Goal: Information Seeking & Learning: Learn about a topic

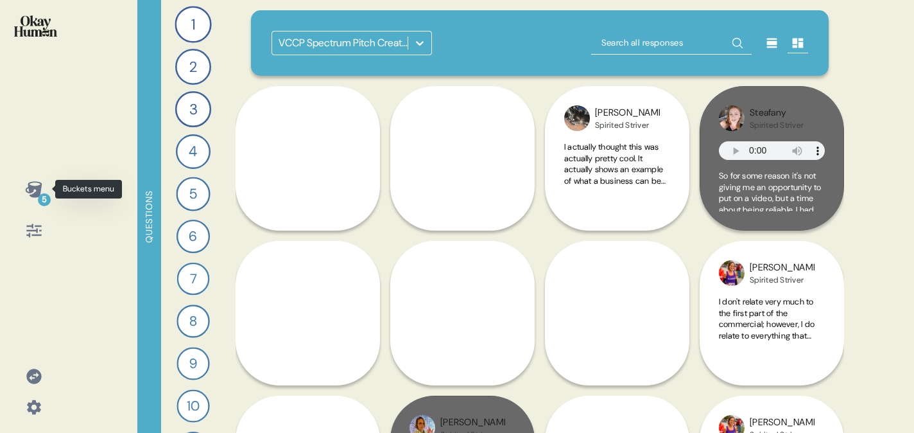
click at [33, 196] on icon at bounding box center [33, 189] width 17 height 16
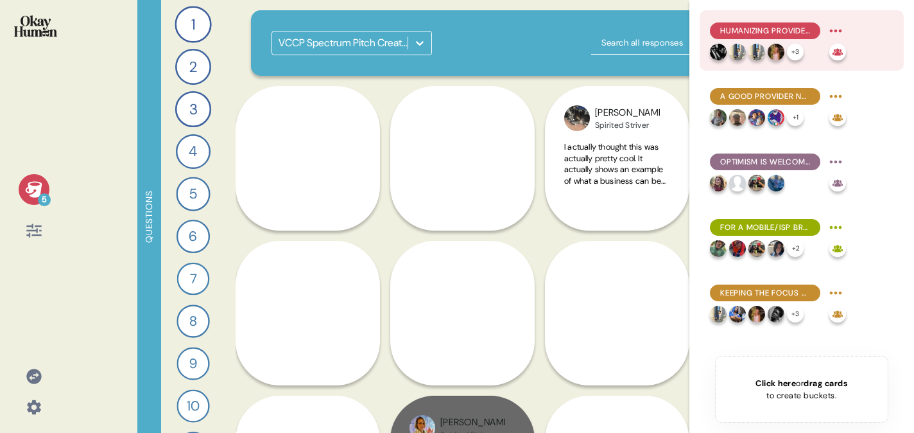
click at [735, 39] on div "Humanizing providers allows for connection with consumers." at bounding box center [778, 31] width 136 height 21
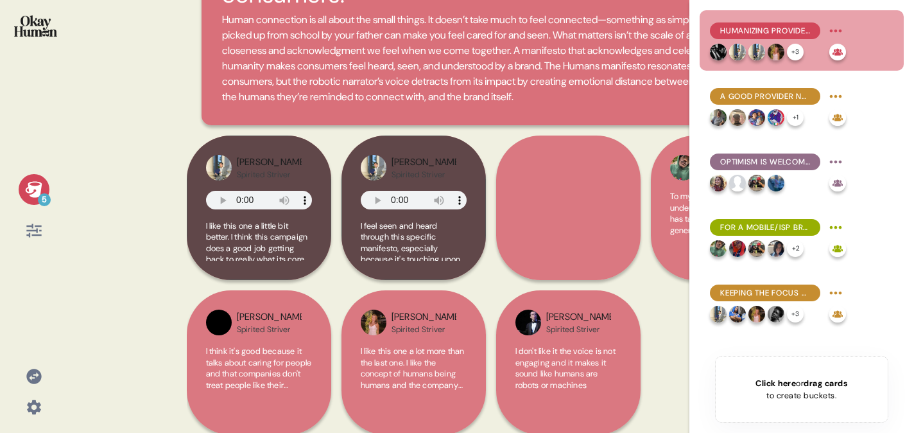
scroll to position [139, 0]
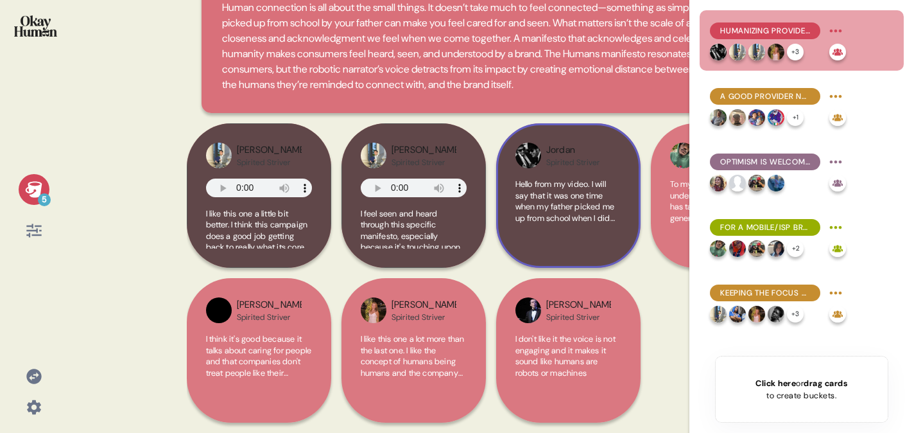
click at [520, 219] on span "Hello from my video. I will say that it was one time when my father picked me u…" at bounding box center [564, 239] width 99 height 123
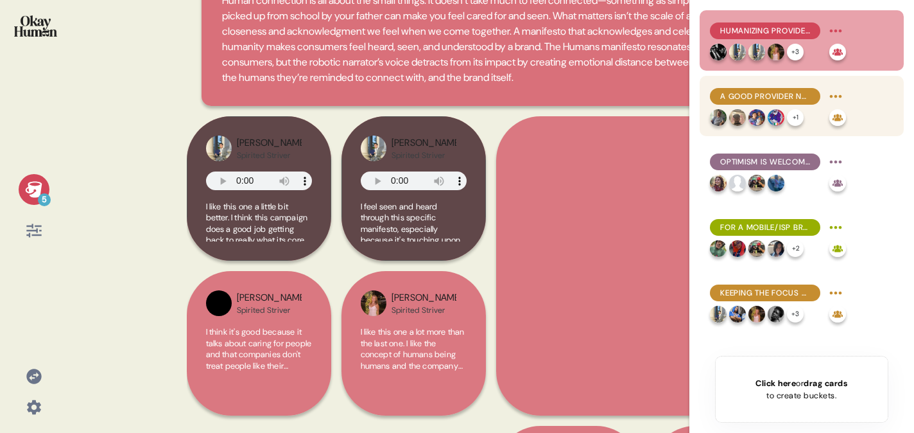
click at [753, 96] on span "A good provider needs to be reliable, and in order to be reliable, it needs to …" at bounding box center [765, 96] width 90 height 12
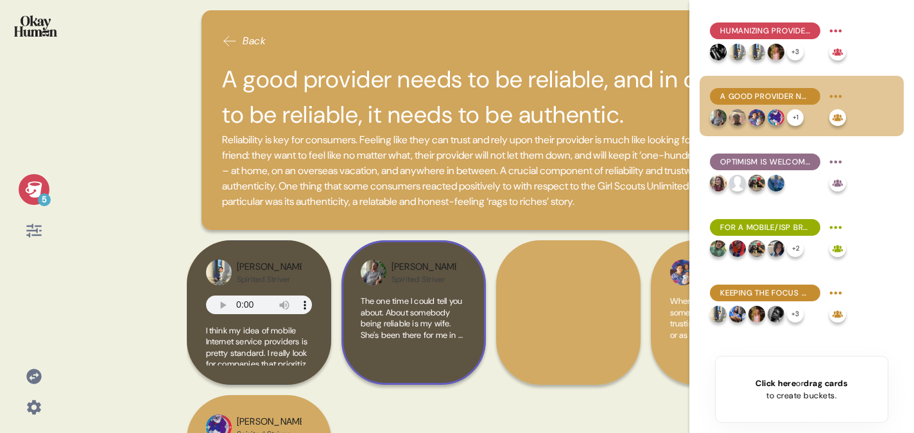
click at [434, 323] on span "The one time I could tell you about. About somebody being reliable is my wife. …" at bounding box center [414, 317] width 106 height 45
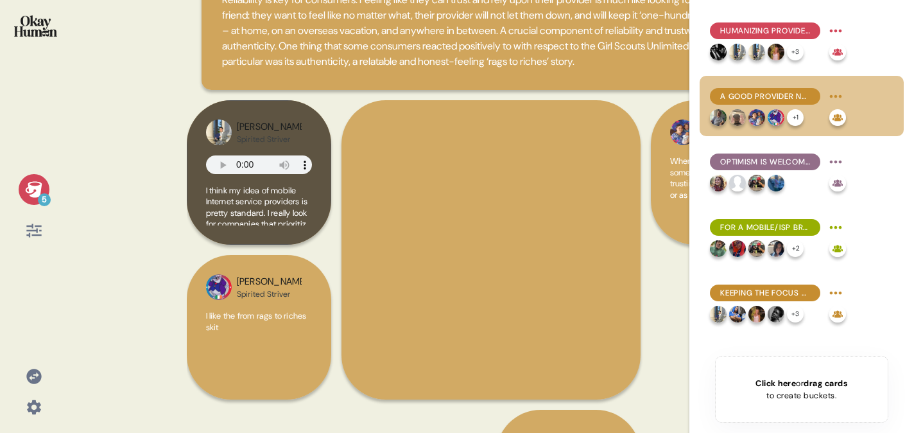
scroll to position [142, 0]
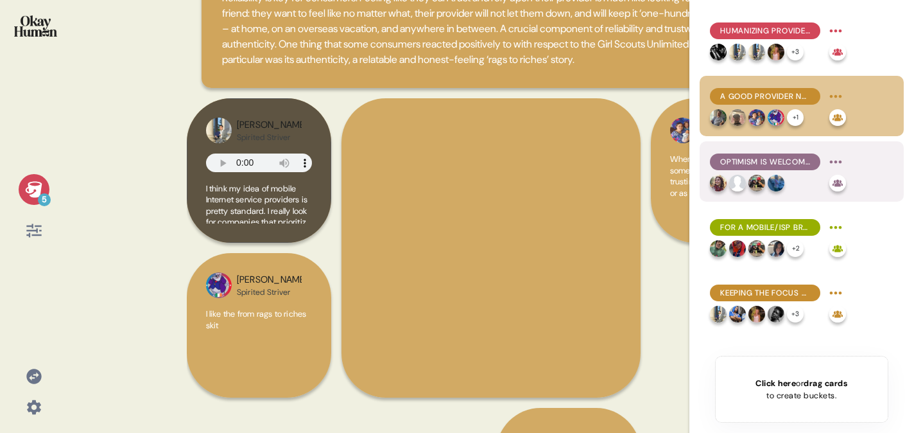
click at [757, 159] on span "Optimism is welcomed, but not at the expense of realistic messaging." at bounding box center [765, 162] width 90 height 12
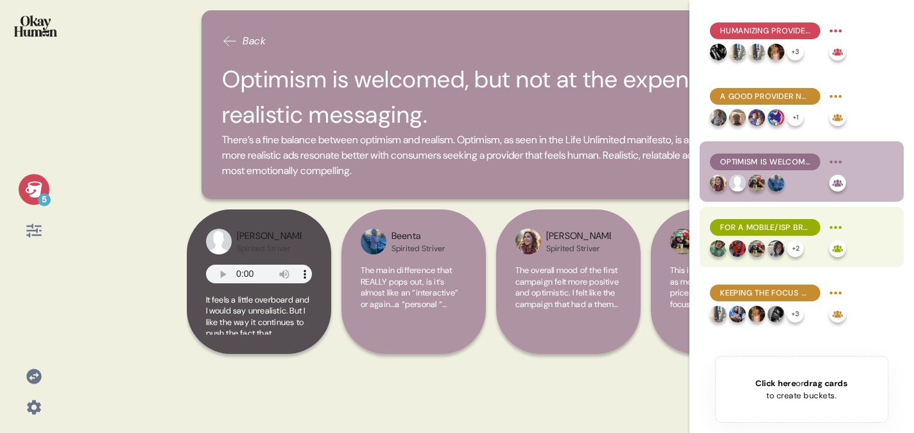
click at [751, 231] on span "For a mobile/ISP brand, reliability is about more than just uptime." at bounding box center [765, 227] width 90 height 12
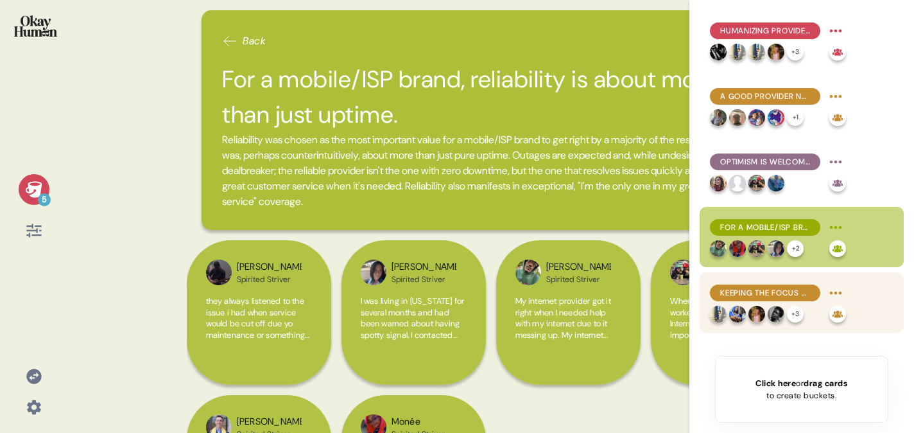
click at [747, 304] on div "Keeping the focus on humans and human impact is what makes the benefits feel li…" at bounding box center [778, 302] width 136 height 40
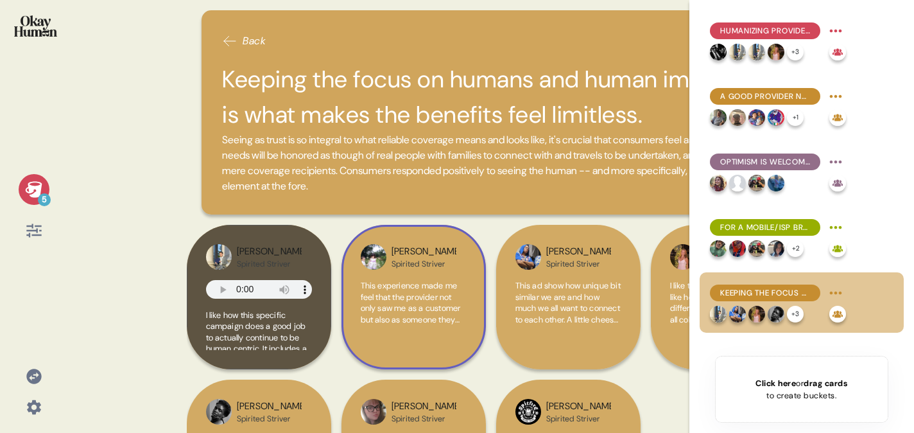
scroll to position [101, 0]
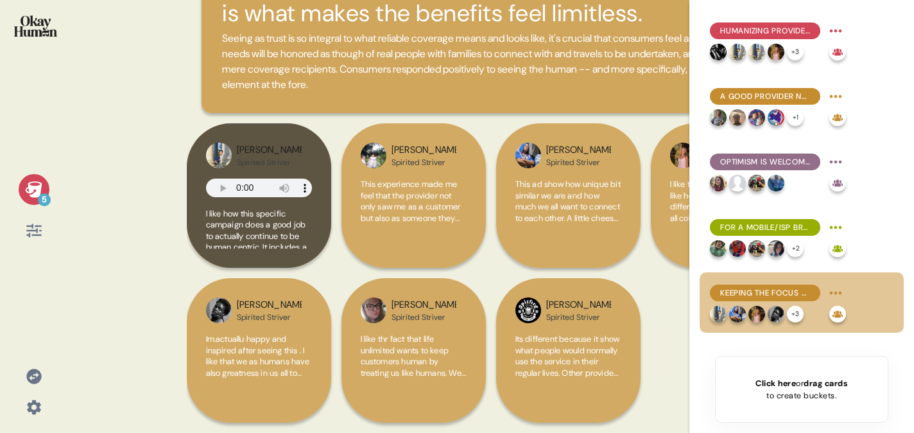
click at [55, 19] on img at bounding box center [35, 25] width 43 height 21
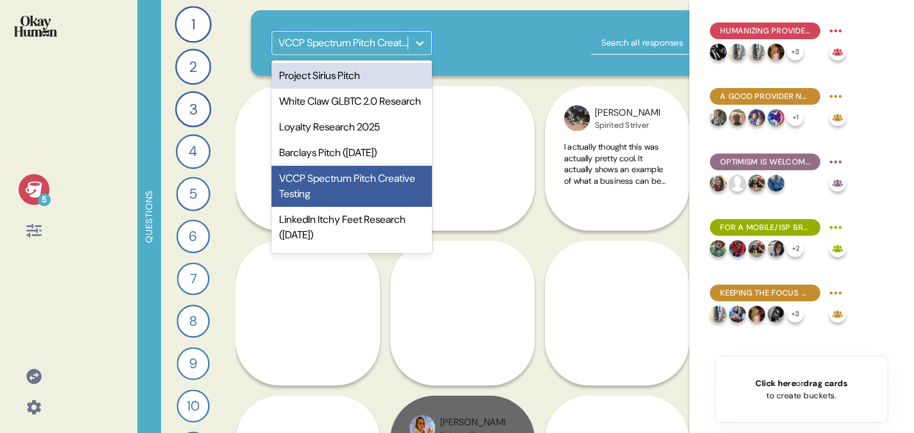
click at [426, 37] on div at bounding box center [419, 42] width 23 height 23
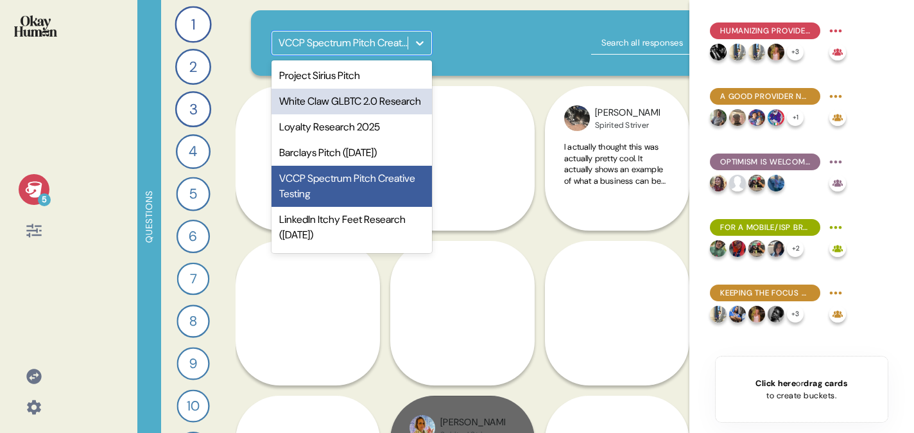
click at [351, 107] on div "White Claw GLBTC 2.0 Research" at bounding box center [351, 102] width 160 height 26
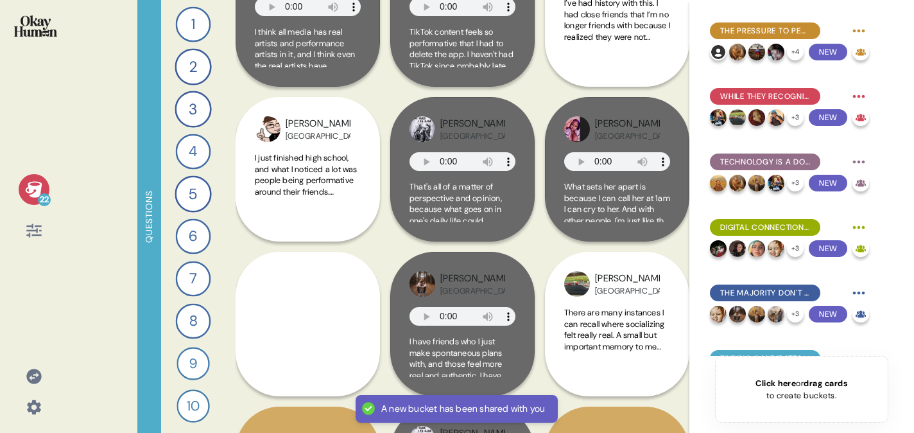
scroll to position [2158, 0]
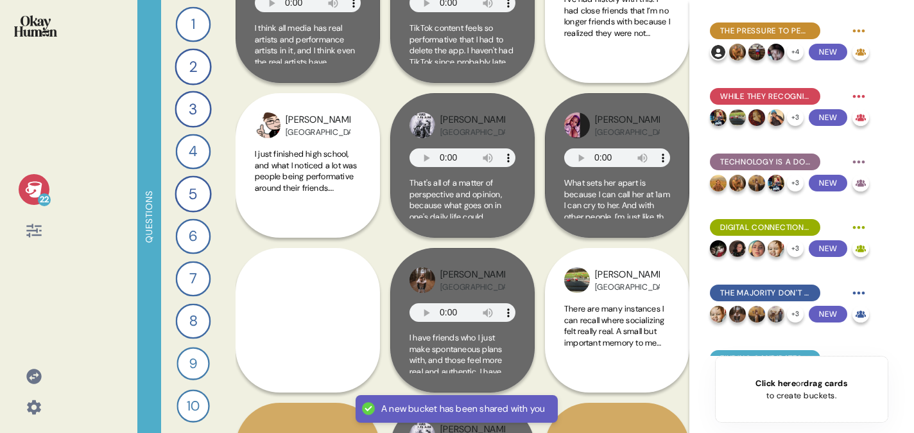
click at [35, 185] on icon at bounding box center [34, 189] width 18 height 18
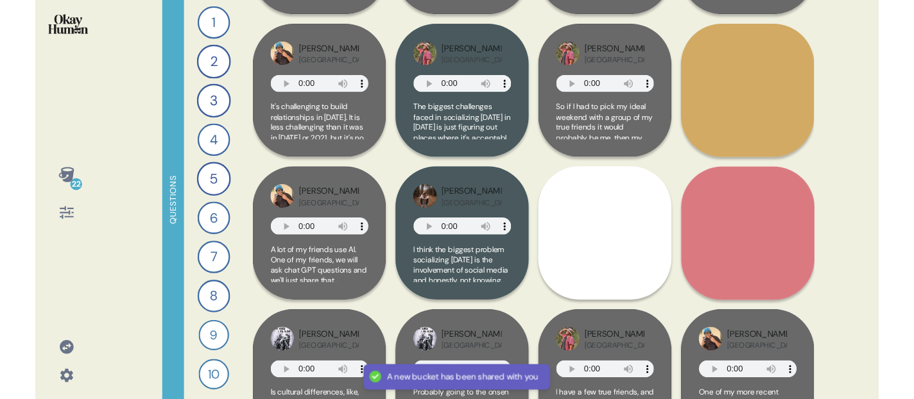
scroll to position [0, 0]
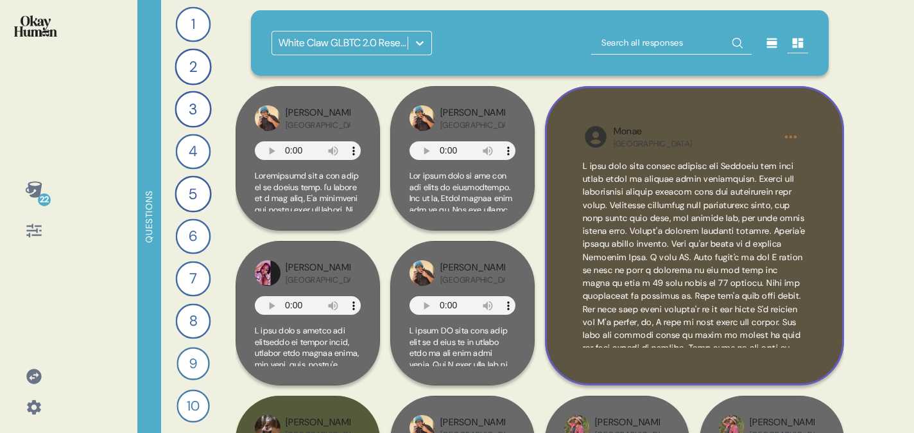
click at [708, 191] on span at bounding box center [694, 347] width 223 height 375
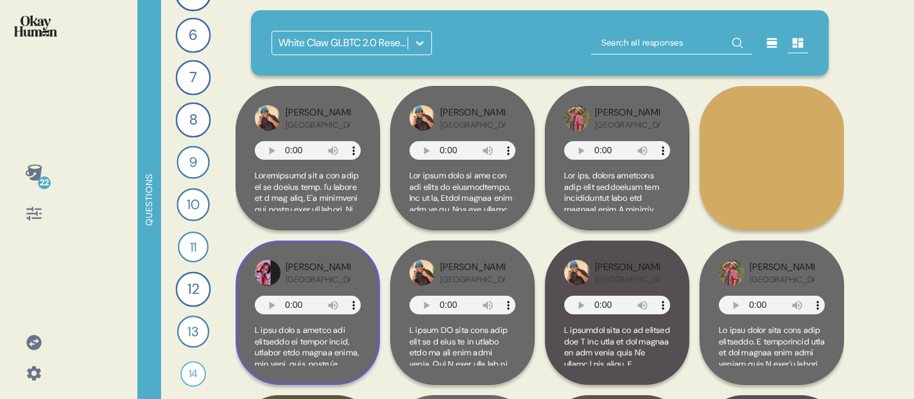
scroll to position [204, 0]
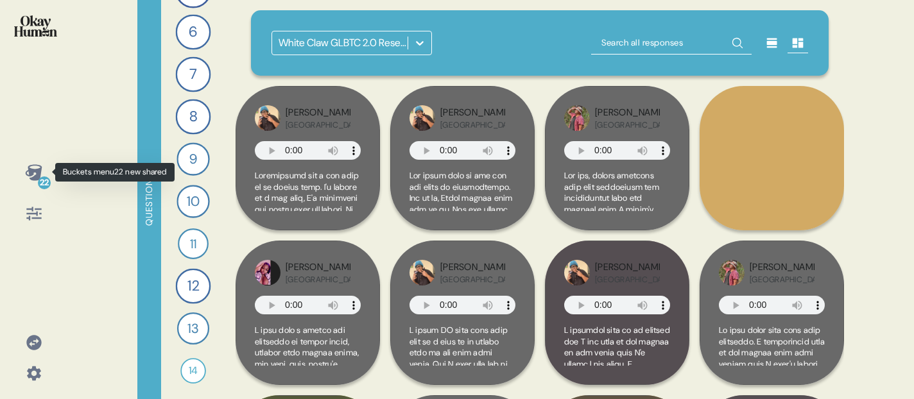
click at [39, 183] on div "22" at bounding box center [44, 182] width 13 height 13
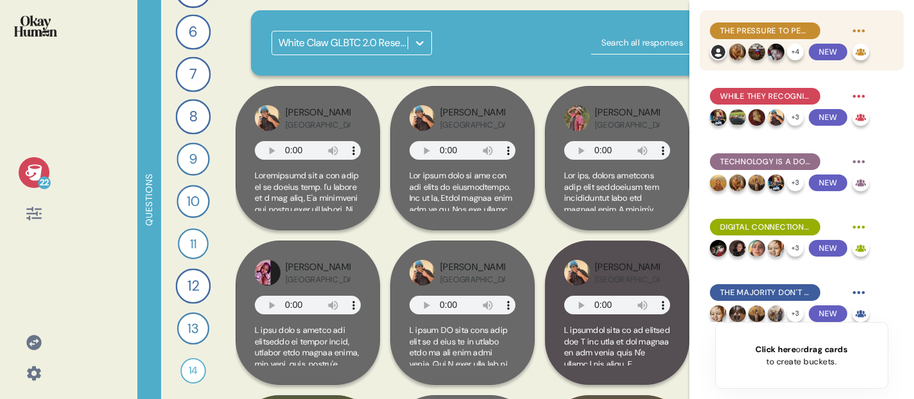
click at [752, 30] on span "The pressure to perform socially is an exhausting & frustrating problem, both o…" at bounding box center [765, 31] width 90 height 12
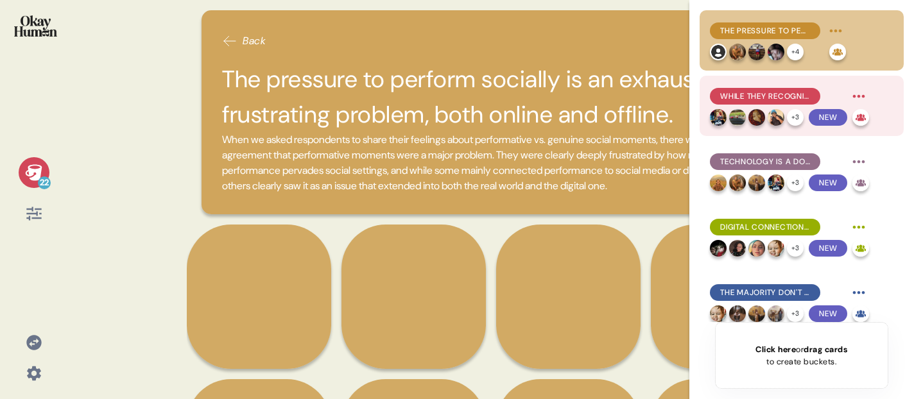
click at [759, 94] on span "While they recognize why people perform, young adults say this keeps social nee…" at bounding box center [765, 96] width 90 height 12
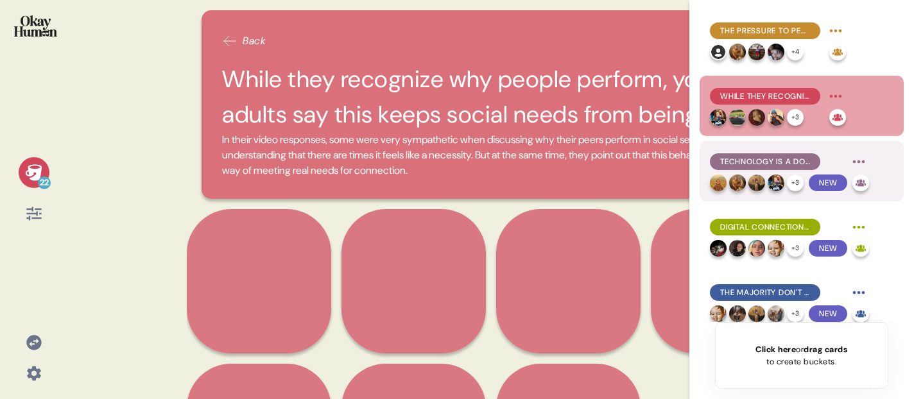
click at [759, 164] on span "Technology is a double-edged sword, making it both easier and harder to truly c…" at bounding box center [765, 162] width 90 height 12
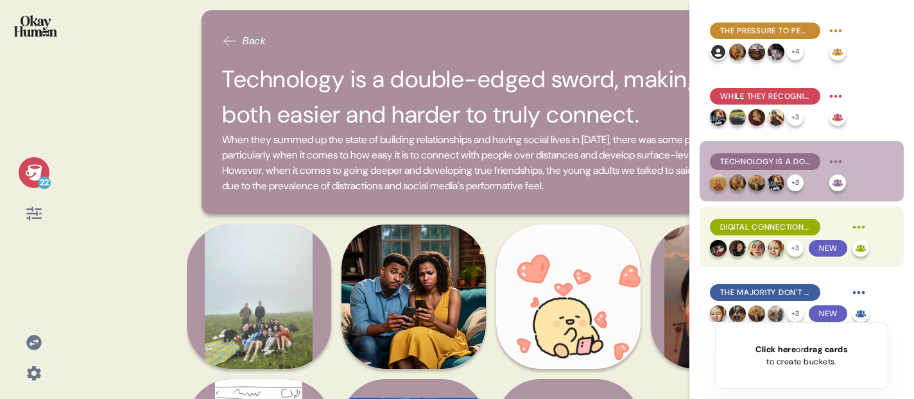
click at [759, 227] on span "Digital connection is a constant temptation - both easier and less valuable tha…" at bounding box center [765, 227] width 90 height 12
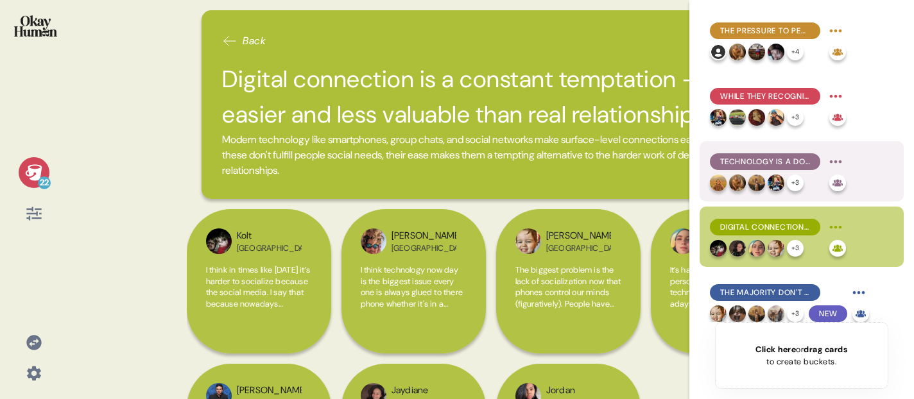
click at [752, 160] on span "Technology is a double-edged sword, making it both easier and harder to truly c…" at bounding box center [765, 162] width 90 height 12
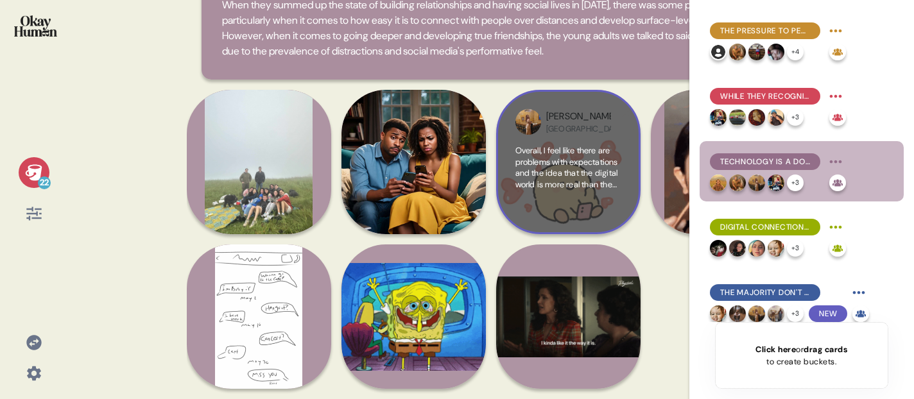
scroll to position [0, 0]
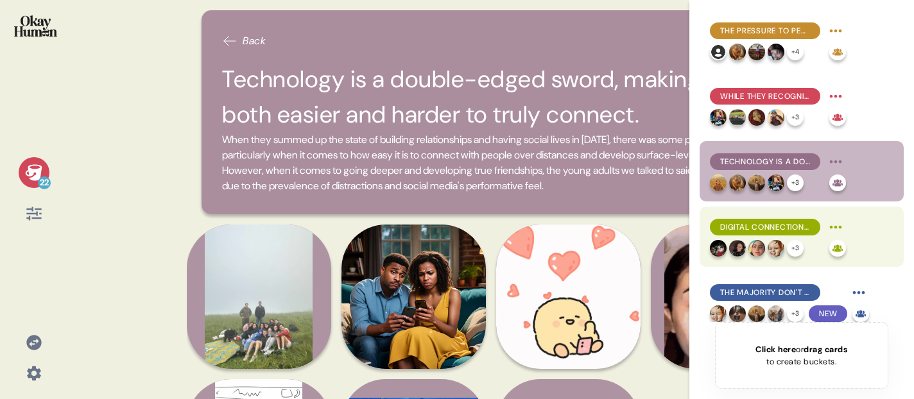
click at [760, 221] on span "Digital connection is a constant temptation - both easier and less valuable tha…" at bounding box center [765, 227] width 90 height 12
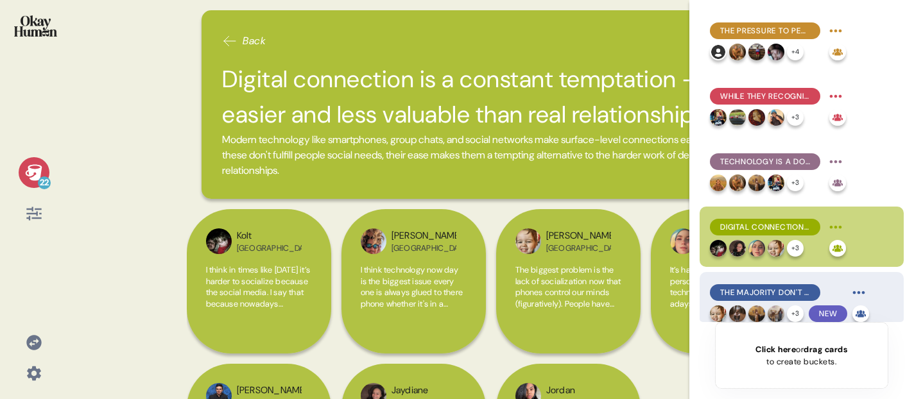
click at [781, 290] on span "The majority don't engage with AI socially, though a minority sees it as therap…" at bounding box center [765, 293] width 90 height 12
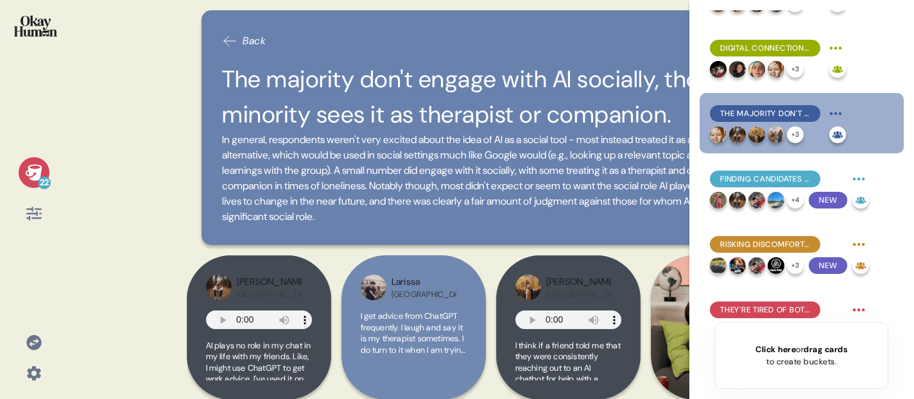
scroll to position [189, 0]
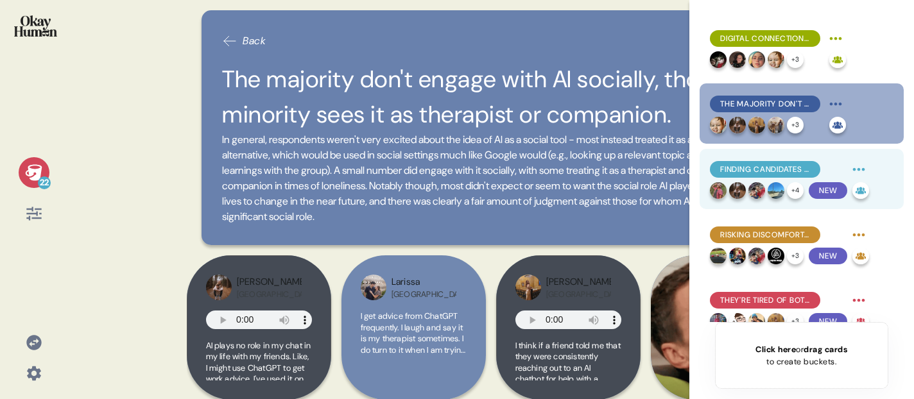
click at [751, 171] on span "Finding candidates for real friendships is challenging, draining, and can feel …" at bounding box center [765, 170] width 90 height 12
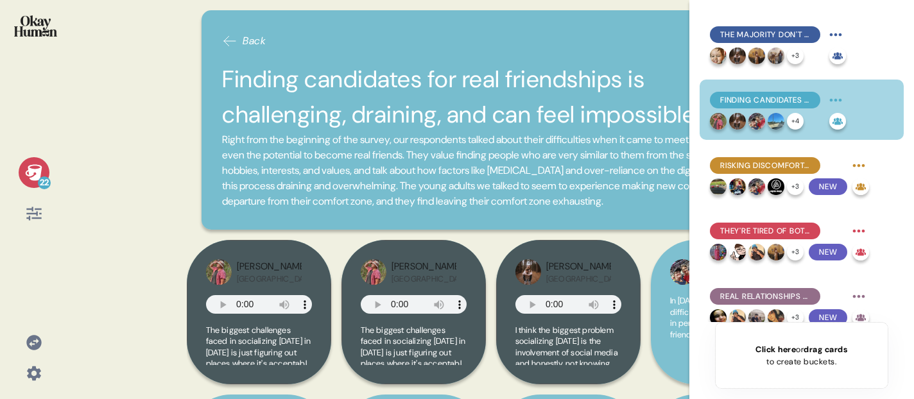
scroll to position [272, 0]
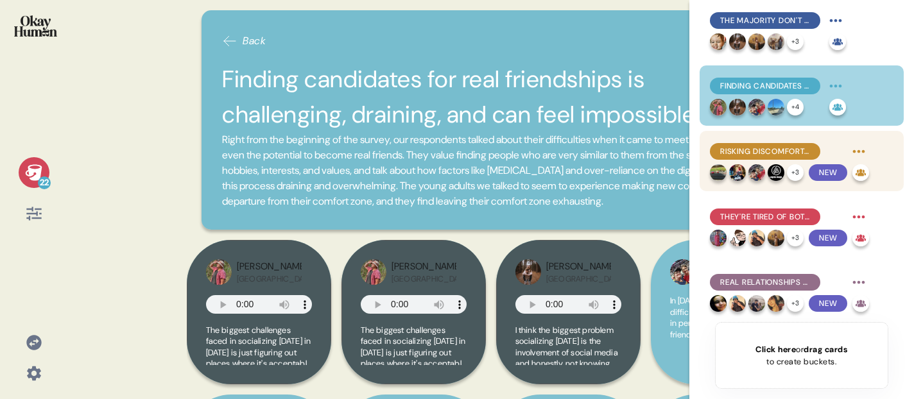
click at [755, 151] on span "Risking discomfort, awkwardness, or offense can be a major obstacle to forming …" at bounding box center [765, 152] width 90 height 12
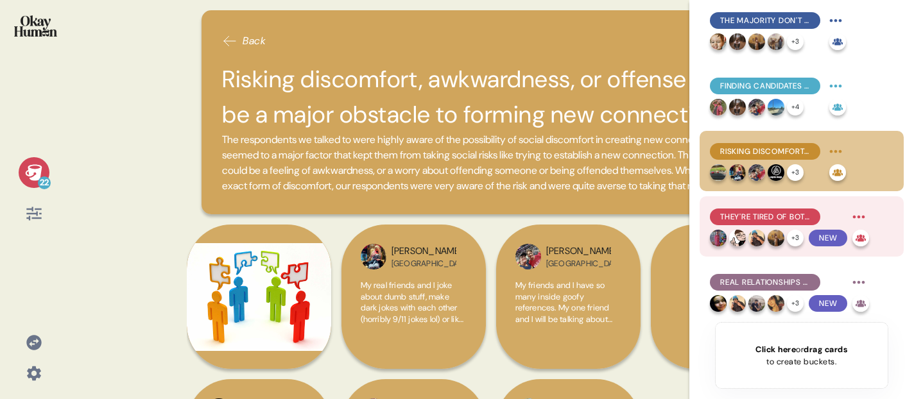
click at [778, 220] on span "They're tired of both the pressure to perform and being around performative oth…" at bounding box center [765, 217] width 90 height 12
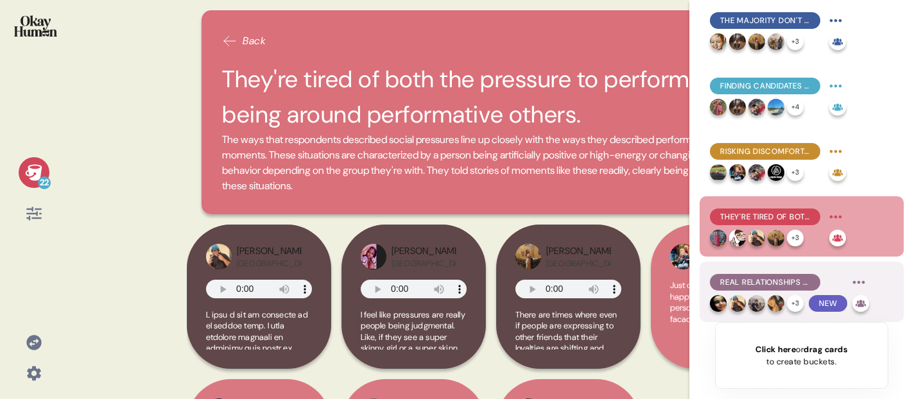
click at [764, 280] on span "Real relationships are built through vulnerable conversations and challenging m…" at bounding box center [765, 283] width 90 height 12
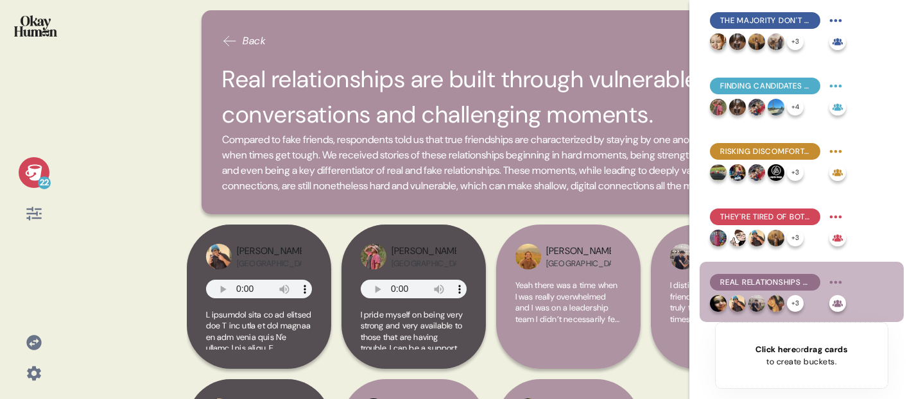
click at [42, 39] on div at bounding box center [33, 34] width 47 height 48
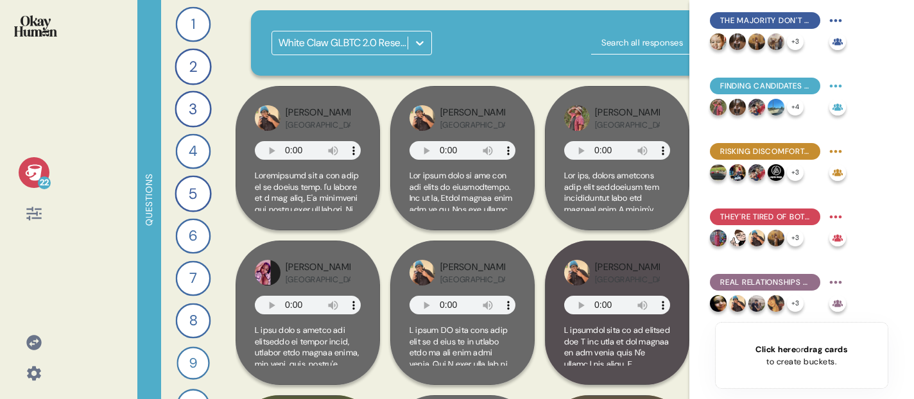
click at [38, 169] on icon at bounding box center [33, 172] width 17 height 16
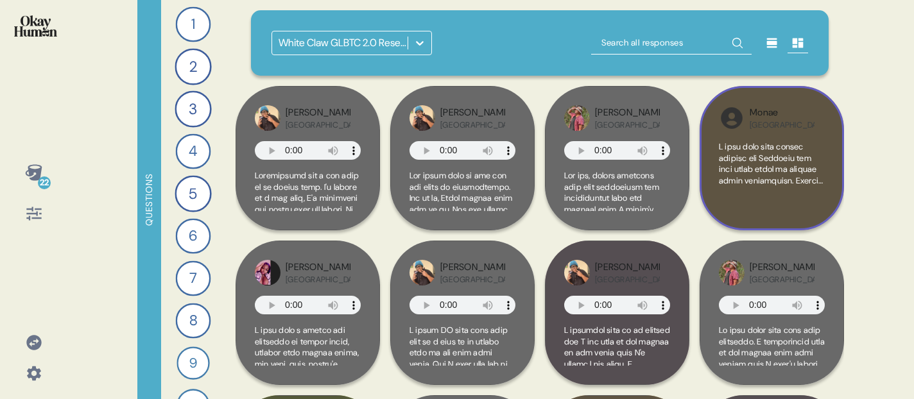
click at [794, 126] on div "Monae [GEOGRAPHIC_DATA]" at bounding box center [782, 118] width 65 height 24
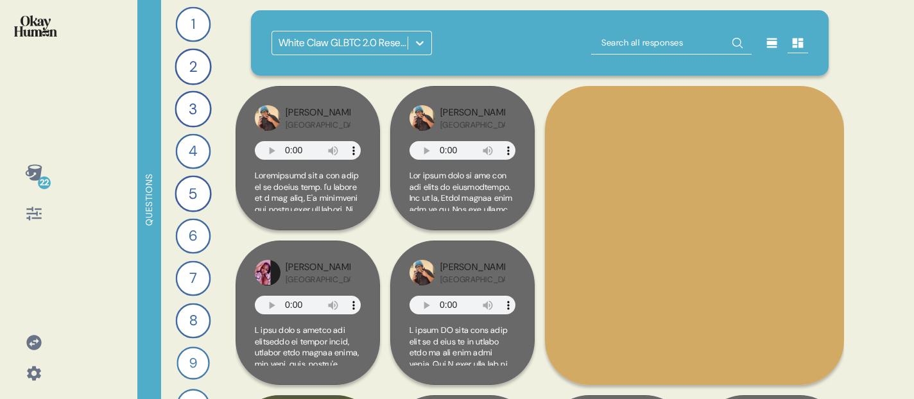
click at [750, 153] on div "Monae [GEOGRAPHIC_DATA]" at bounding box center [694, 235] width 299 height 299
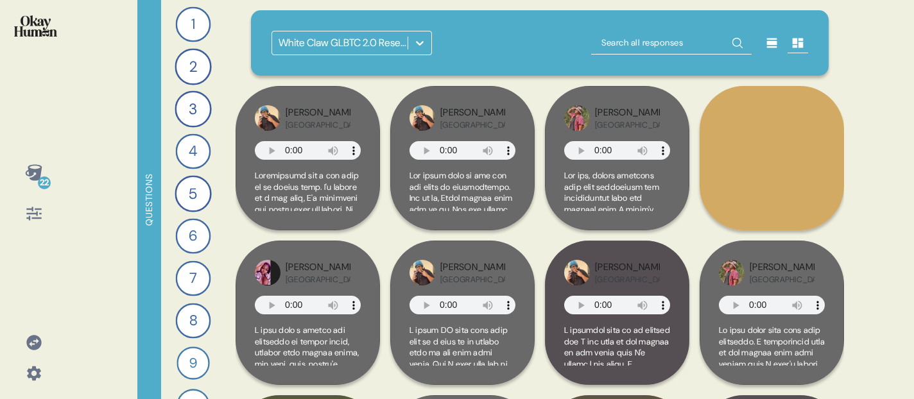
click at [421, 44] on icon at bounding box center [419, 43] width 13 height 13
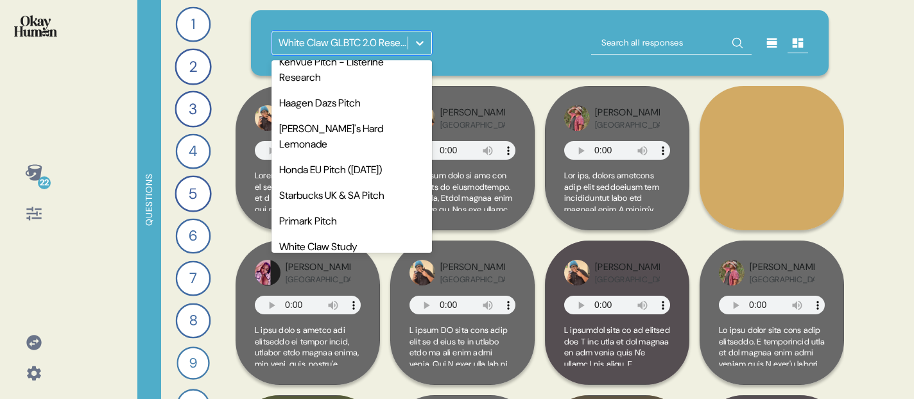
scroll to position [598, 0]
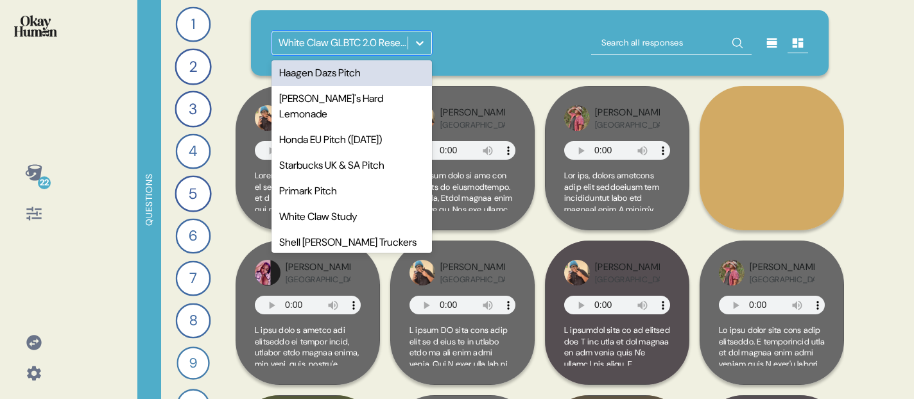
click at [336, 86] on div "Haagen Dazs Pitch" at bounding box center [351, 73] width 160 height 26
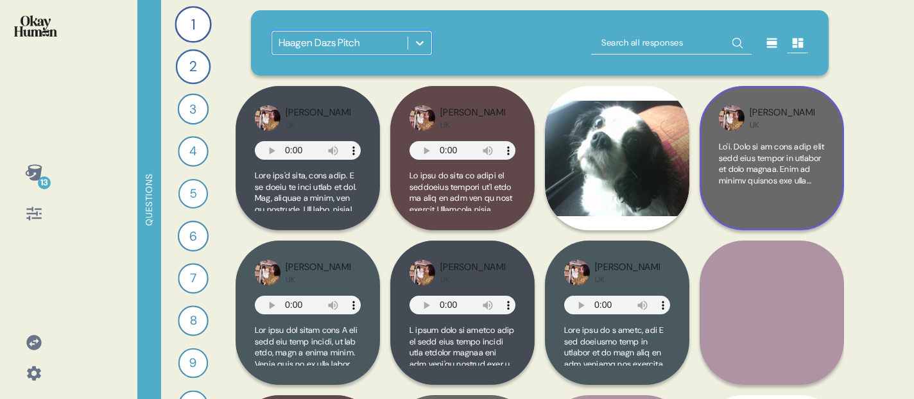
click at [770, 135] on div "[PERSON_NAME] UK" at bounding box center [771, 158] width 144 height 144
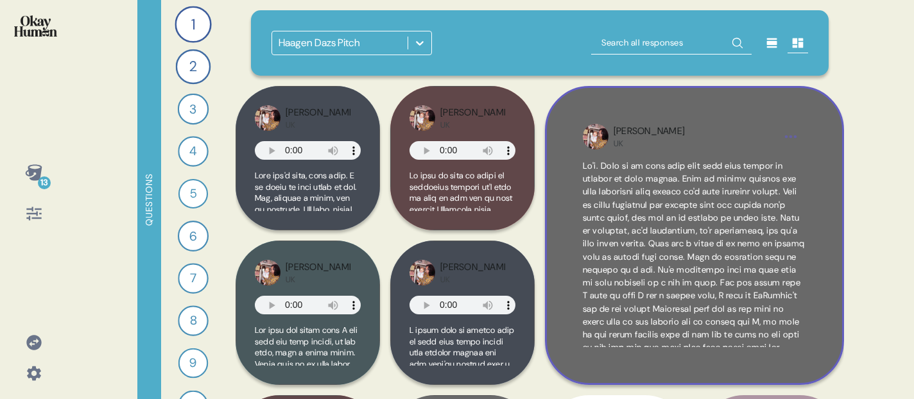
click at [762, 140] on div "[PERSON_NAME] UK" at bounding box center [694, 136] width 162 height 24
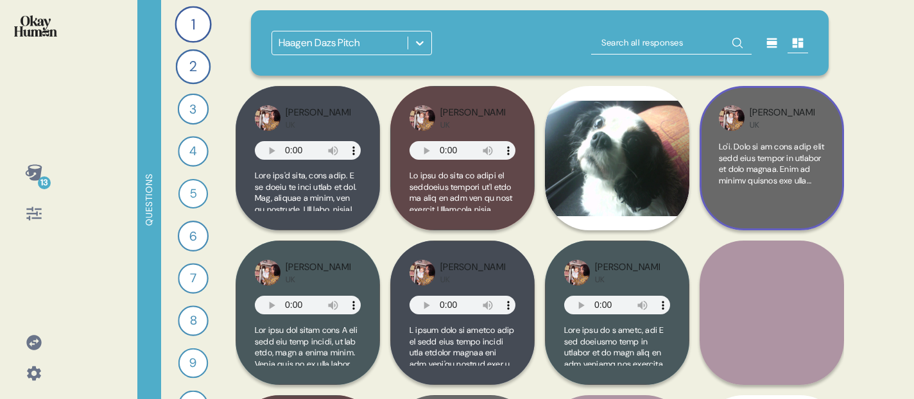
click at [778, 123] on div "[PERSON_NAME] UK" at bounding box center [782, 118] width 65 height 24
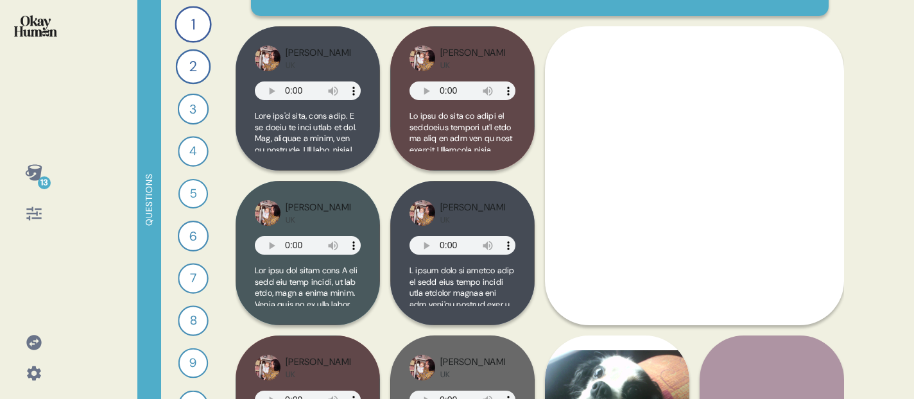
scroll to position [50, 0]
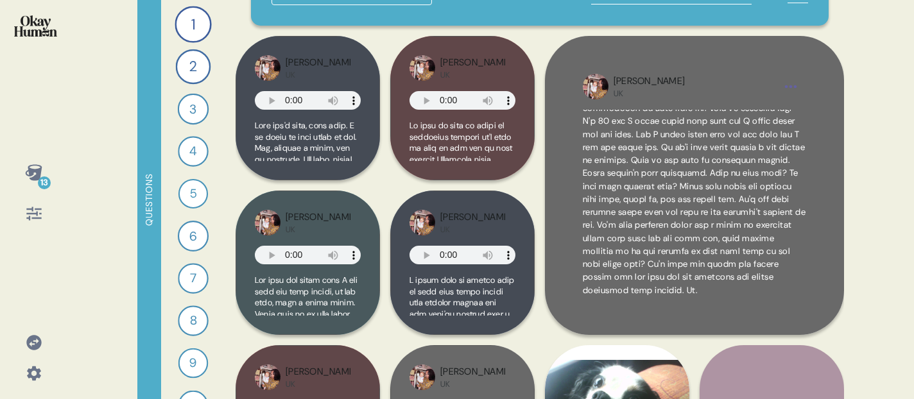
click at [857, 43] on div "13 Questions 1 Tell me about a movie, TV show, or song that really captures the…" at bounding box center [457, 199] width 914 height 399
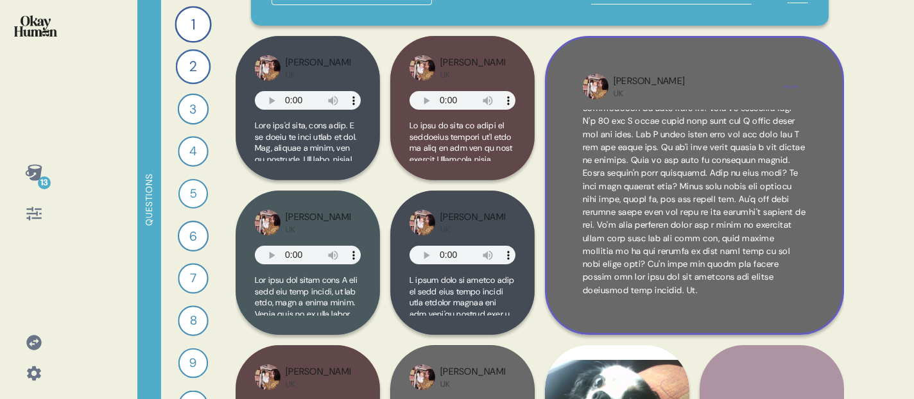
click at [630, 87] on div "[PERSON_NAME]" at bounding box center [648, 81] width 71 height 14
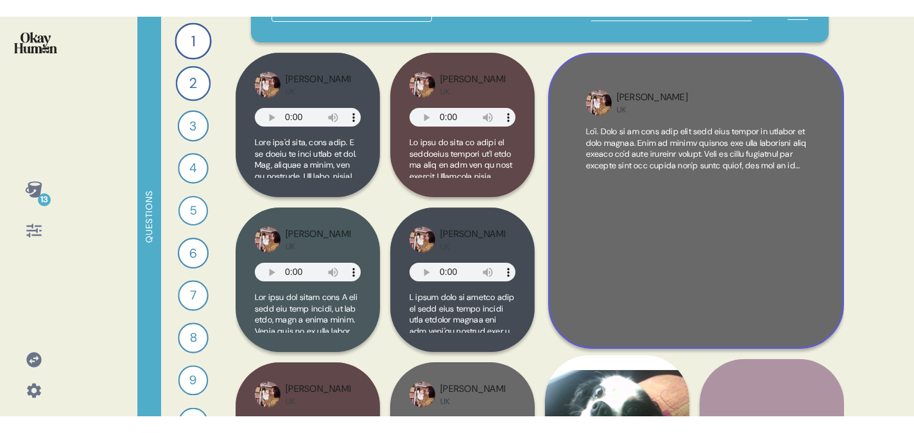
scroll to position [0, 0]
